Goal: Information Seeking & Learning: Learn about a topic

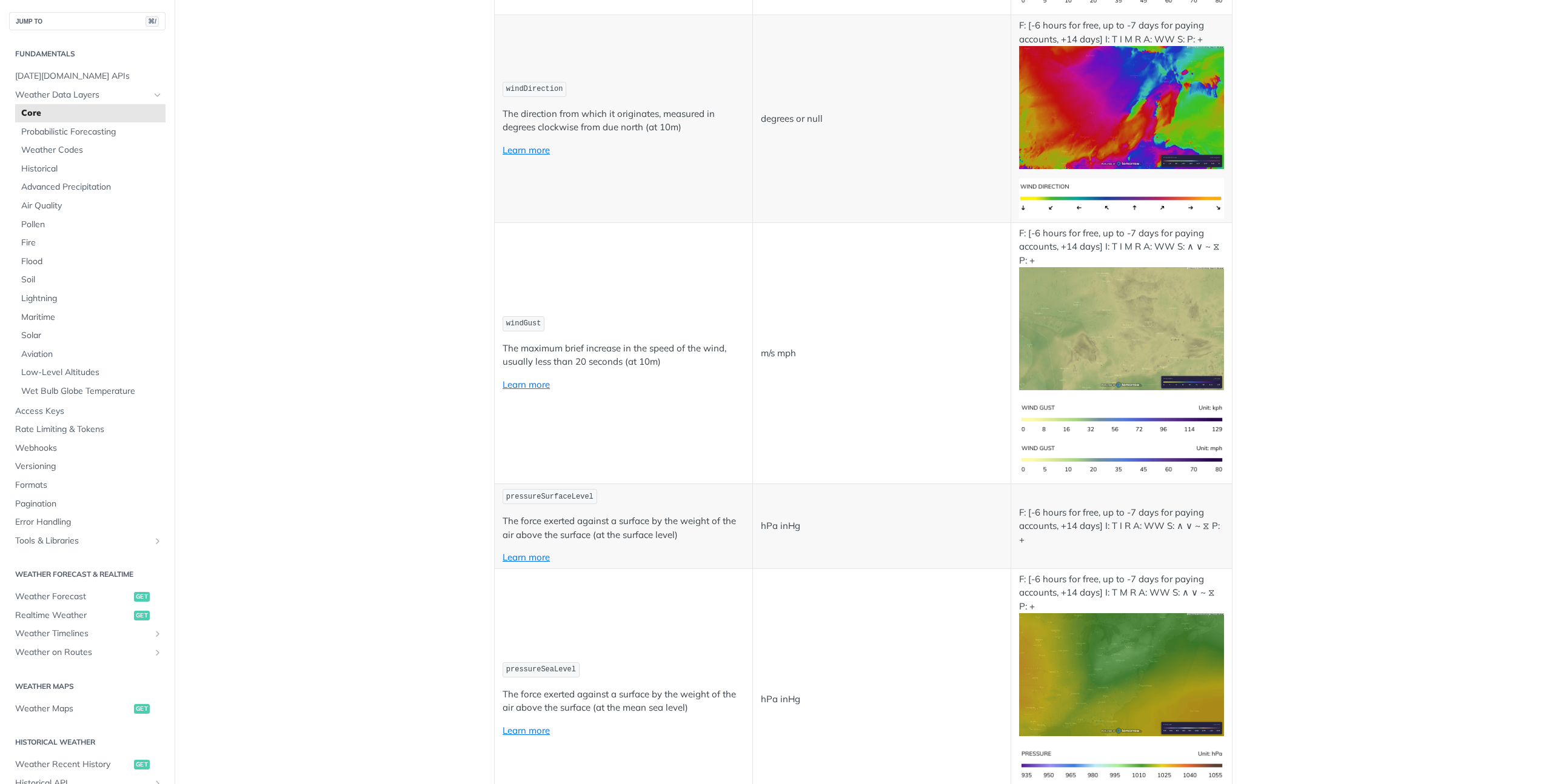
scroll to position [1376, 0]
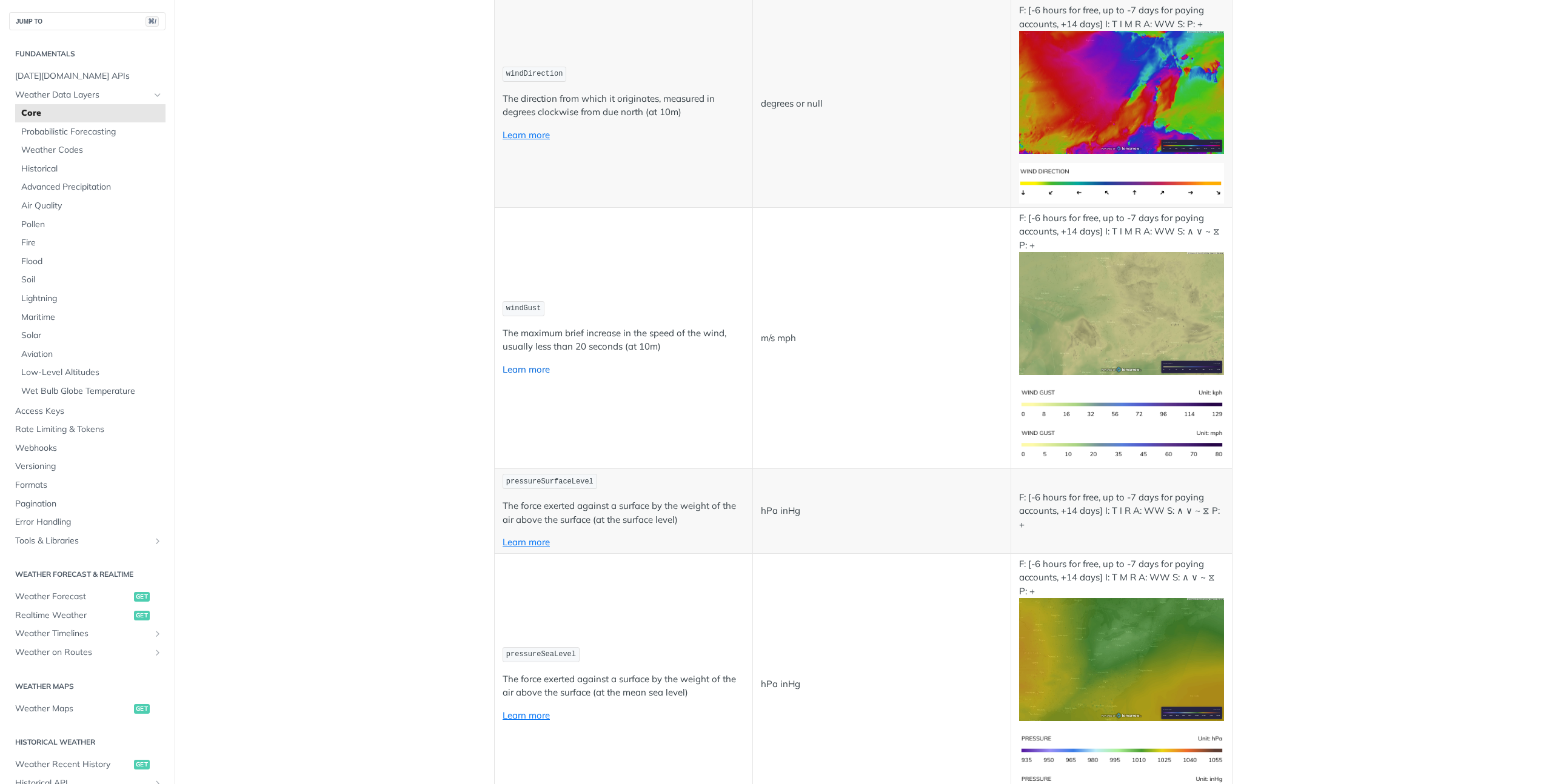
click at [535, 370] on link "Learn more" at bounding box center [526, 370] width 47 height 12
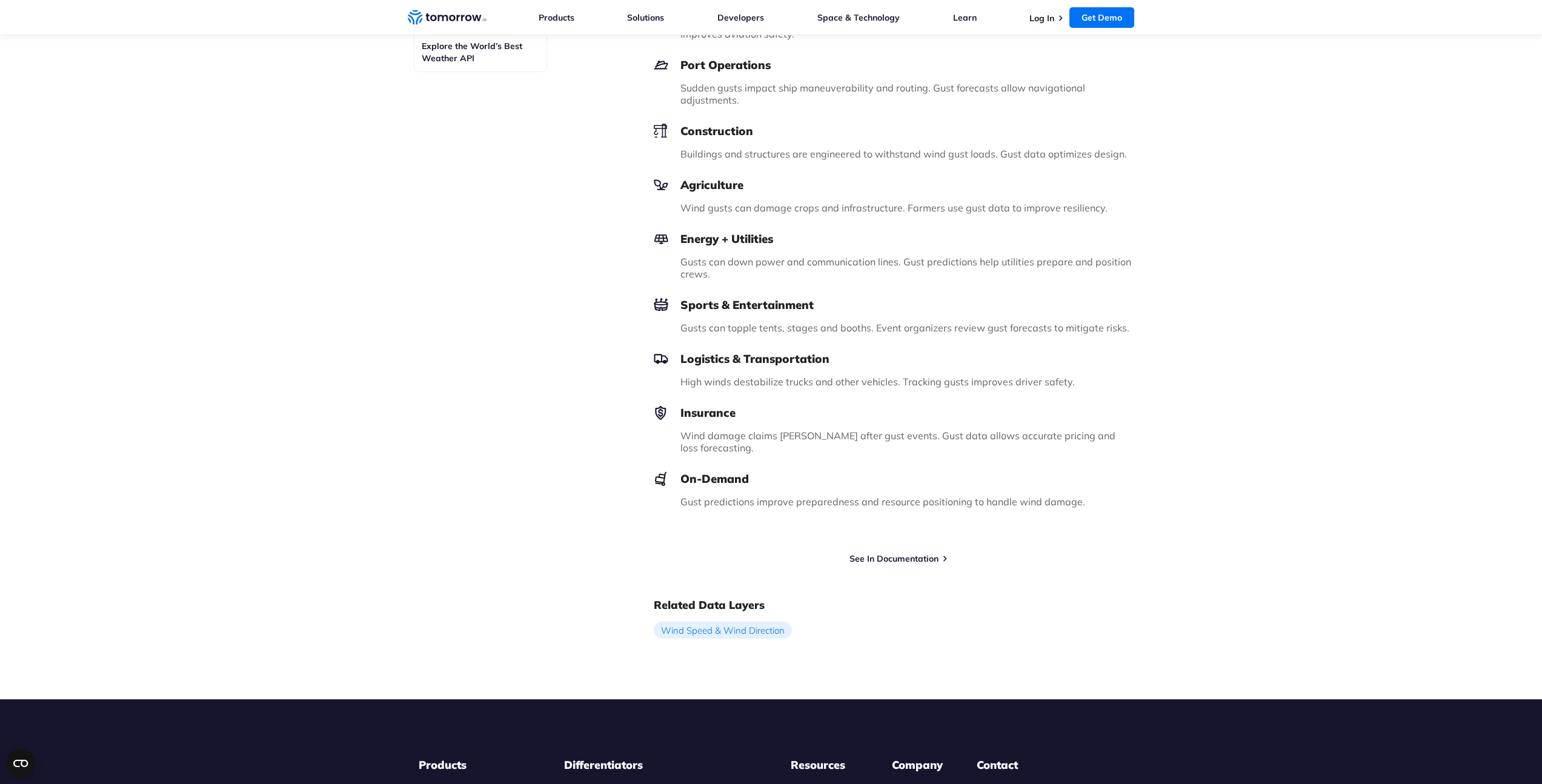
scroll to position [982, 0]
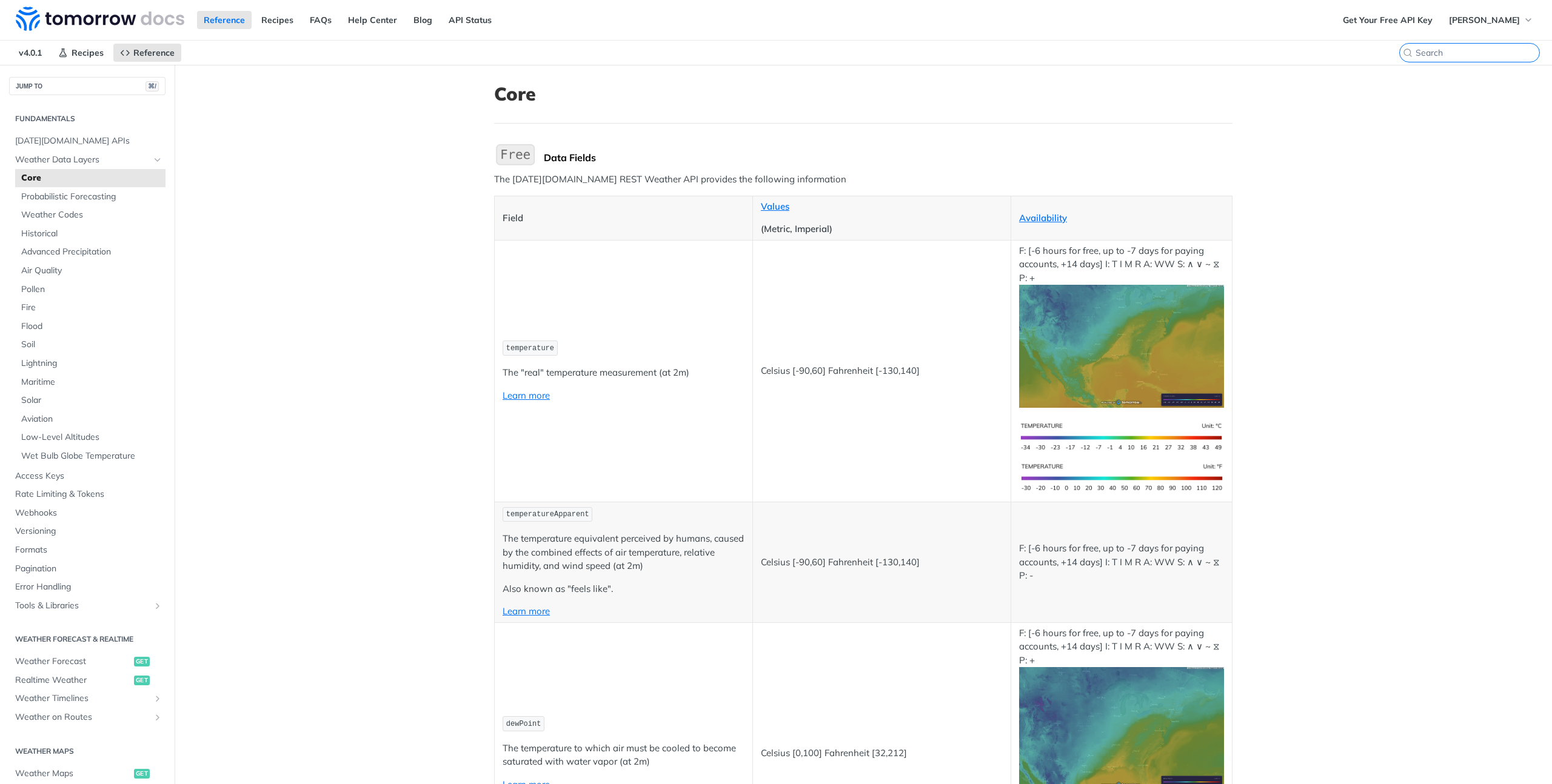
click at [1467, 51] on input "⌘K" at bounding box center [1478, 52] width 123 height 11
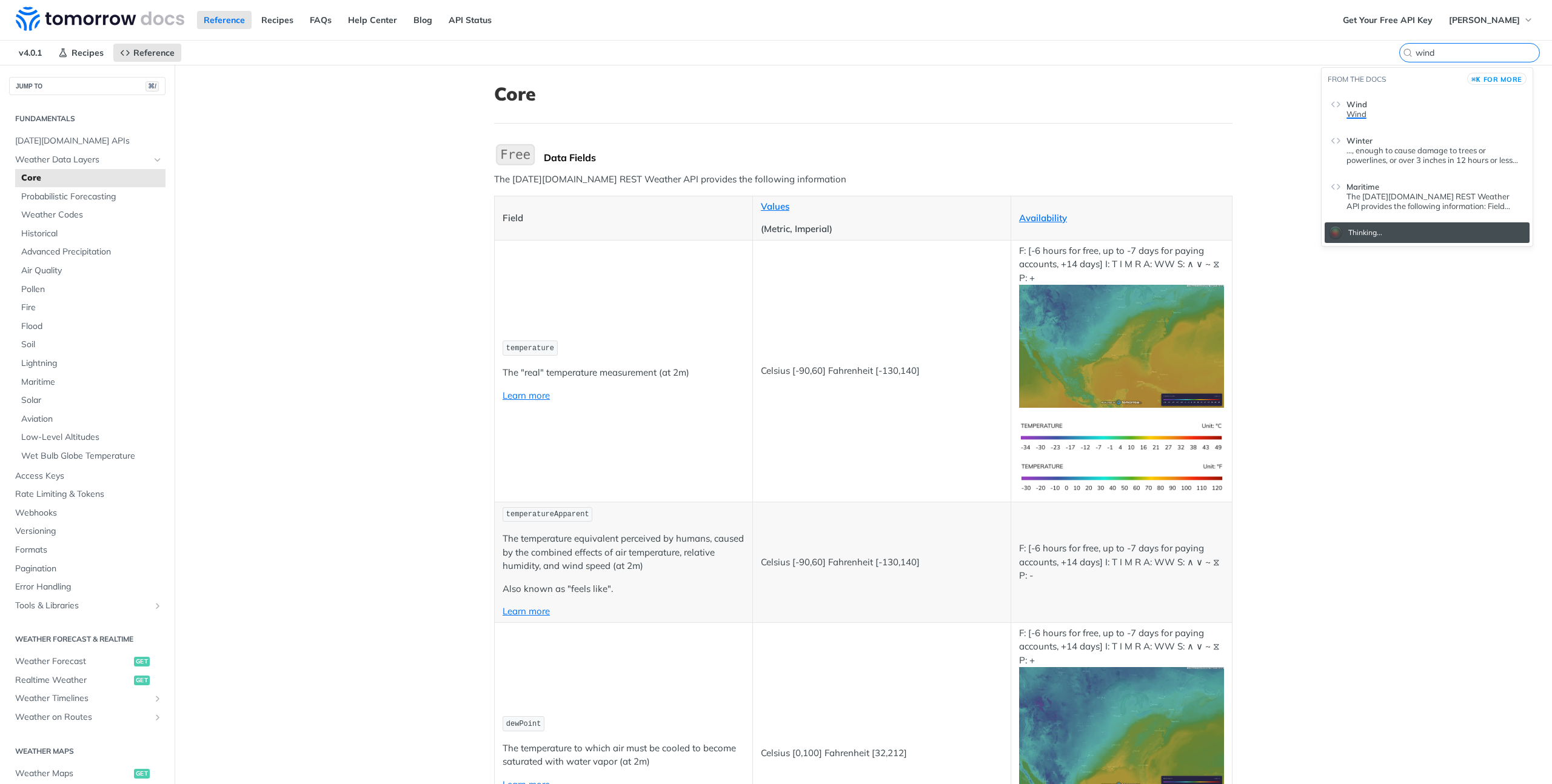
type input "wind"
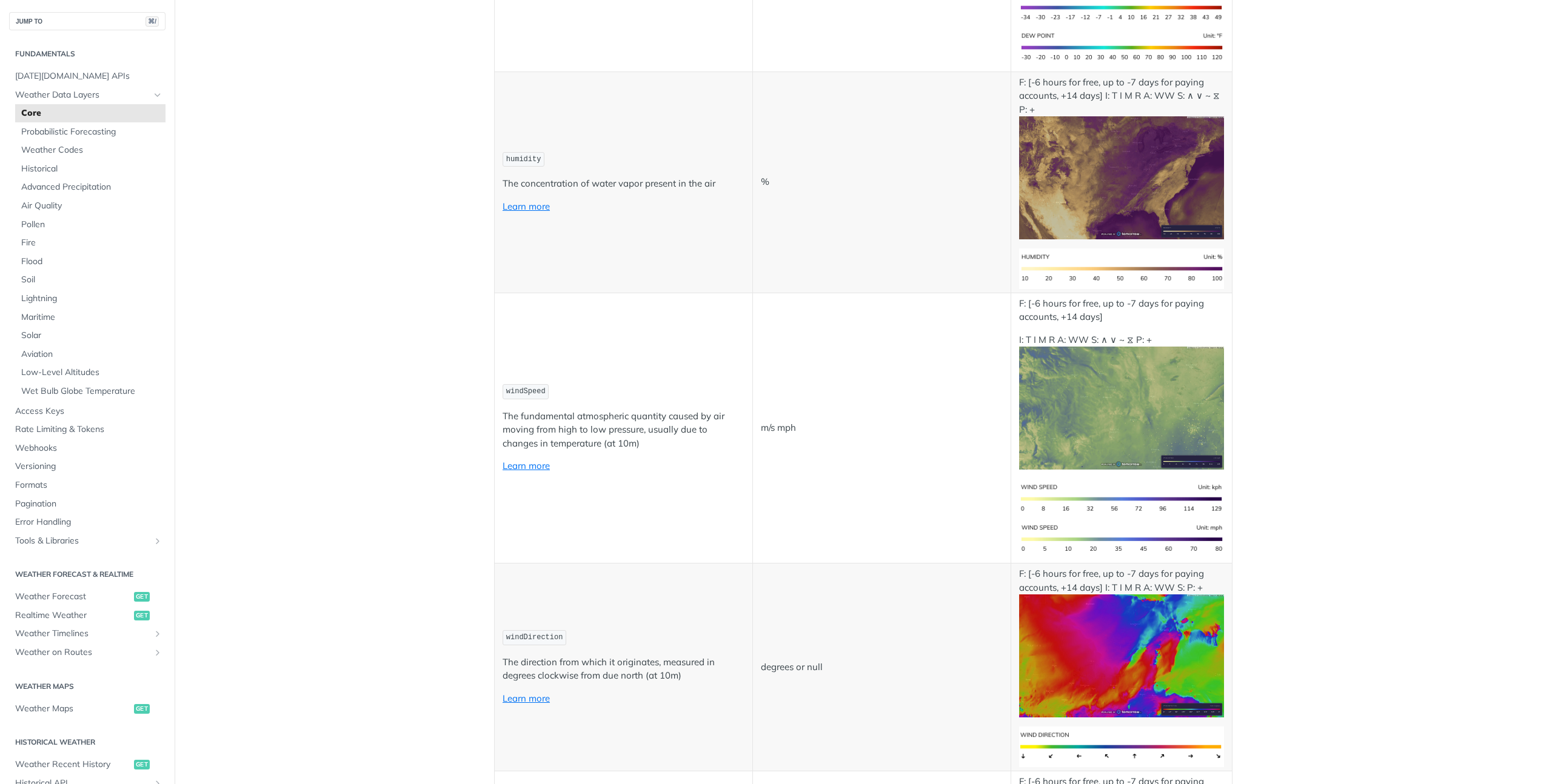
scroll to position [1293, 0]
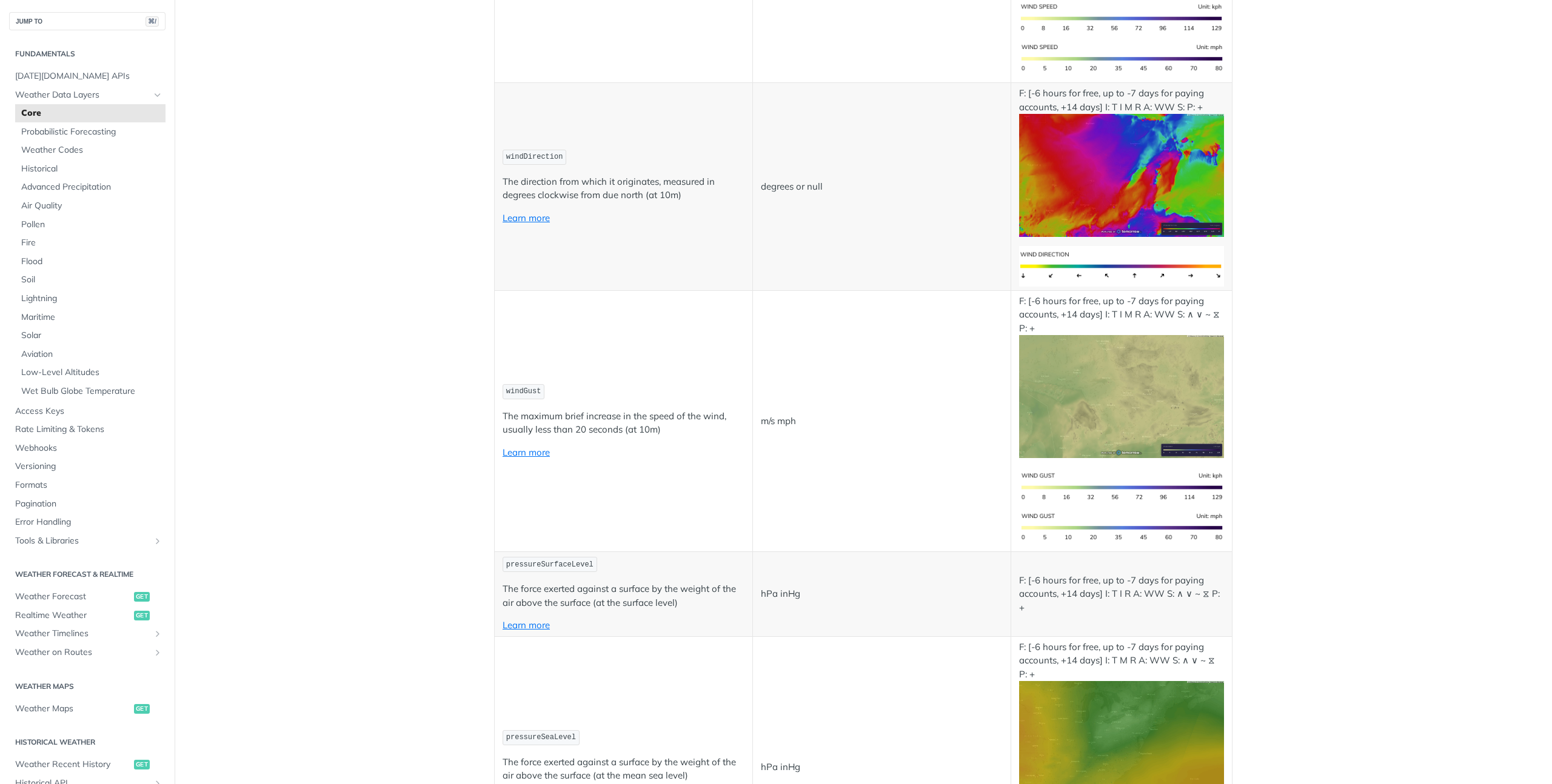
click at [630, 408] on td "windGust The maximum brief increase in the speed of the wind, usually less than…" at bounding box center [624, 421] width 258 height 262
click at [526, 452] on link "Learn more" at bounding box center [526, 452] width 47 height 12
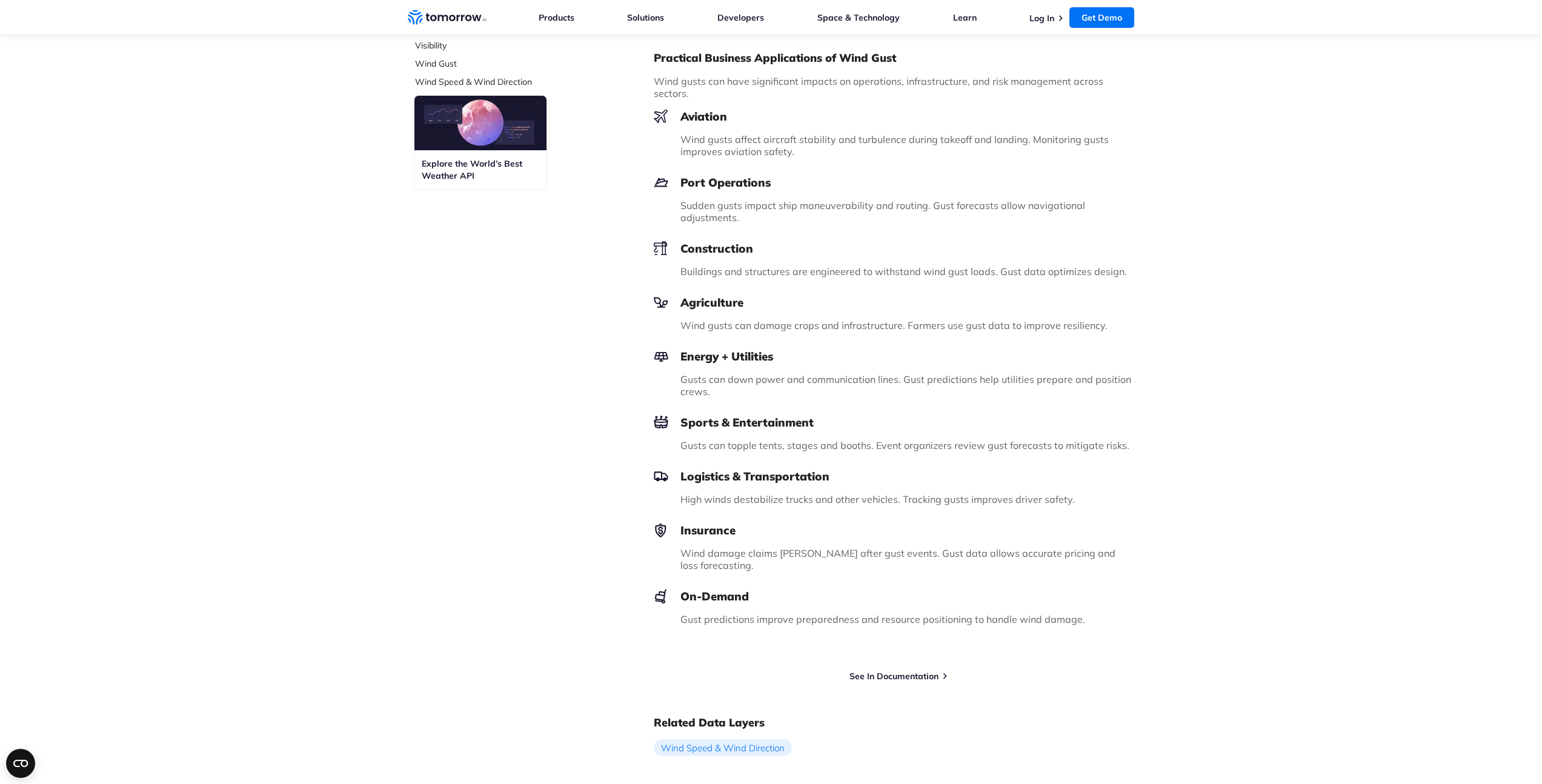
scroll to position [718, 0]
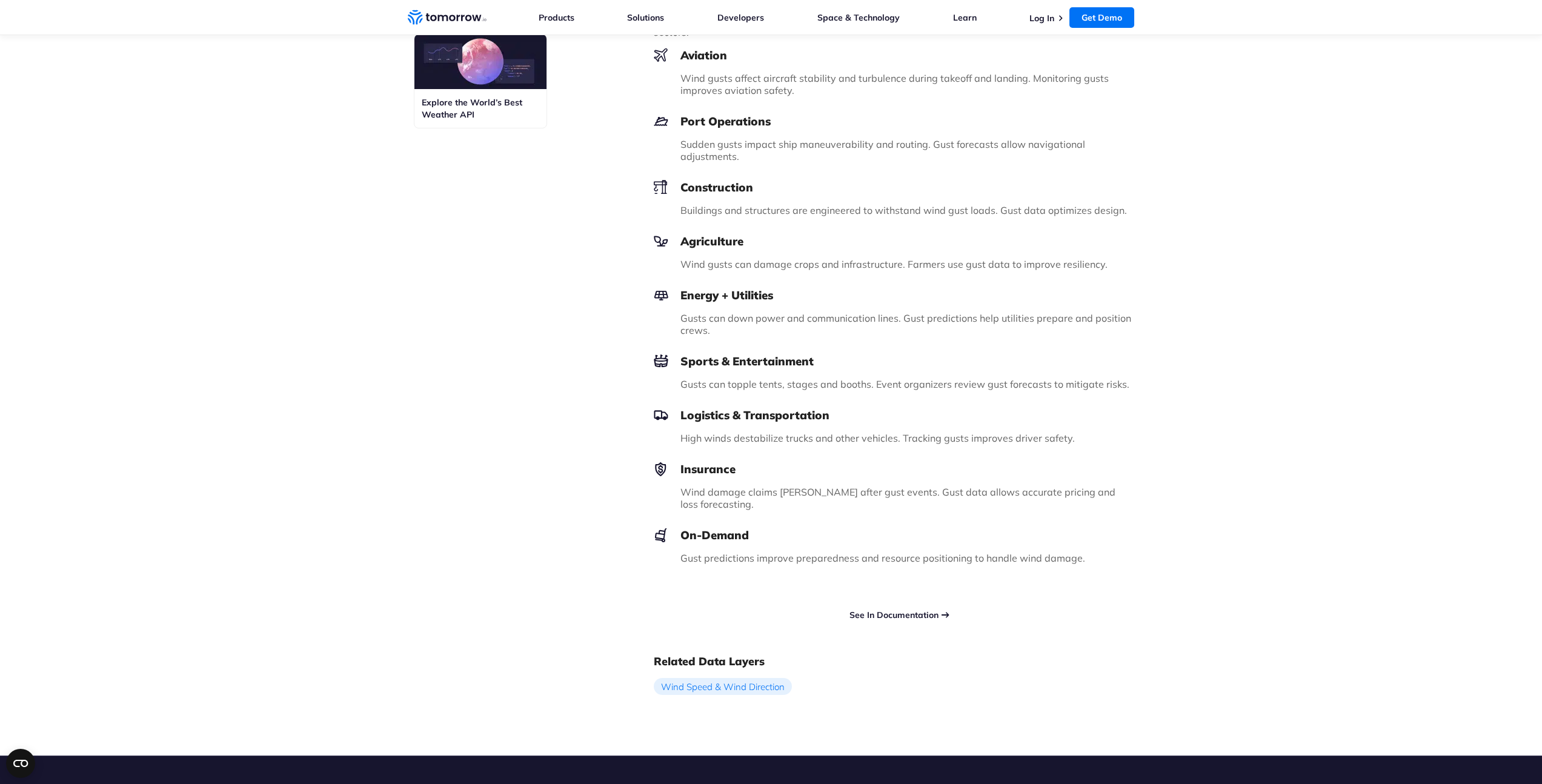
click at [905, 598] on div "Try Free Weather API See In Documentation" at bounding box center [895, 609] width 481 height 22
click at [904, 609] on link "See In Documentation" at bounding box center [895, 614] width 89 height 11
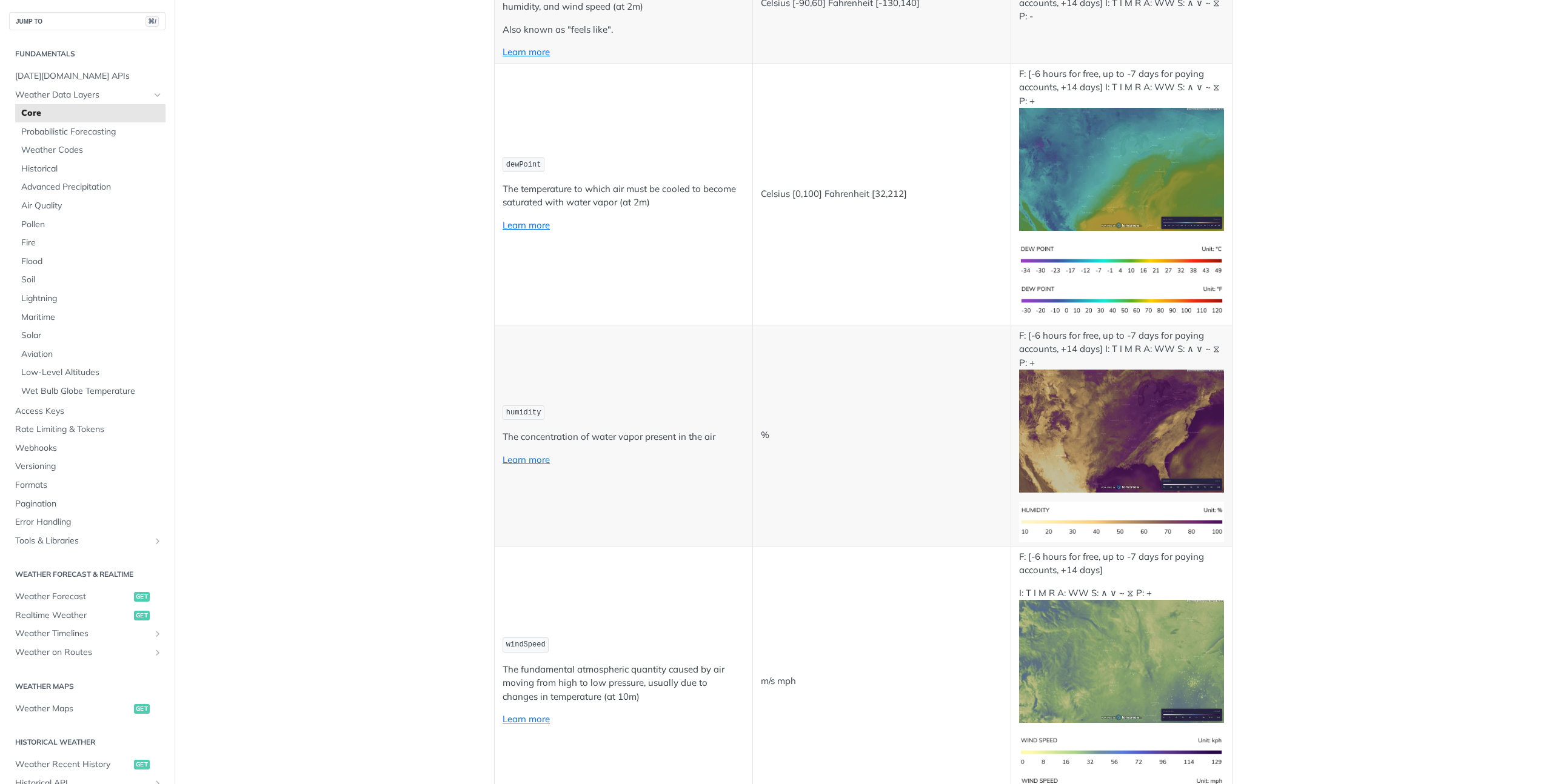
scroll to position [560, 0]
